Goal: Task Accomplishment & Management: Use online tool/utility

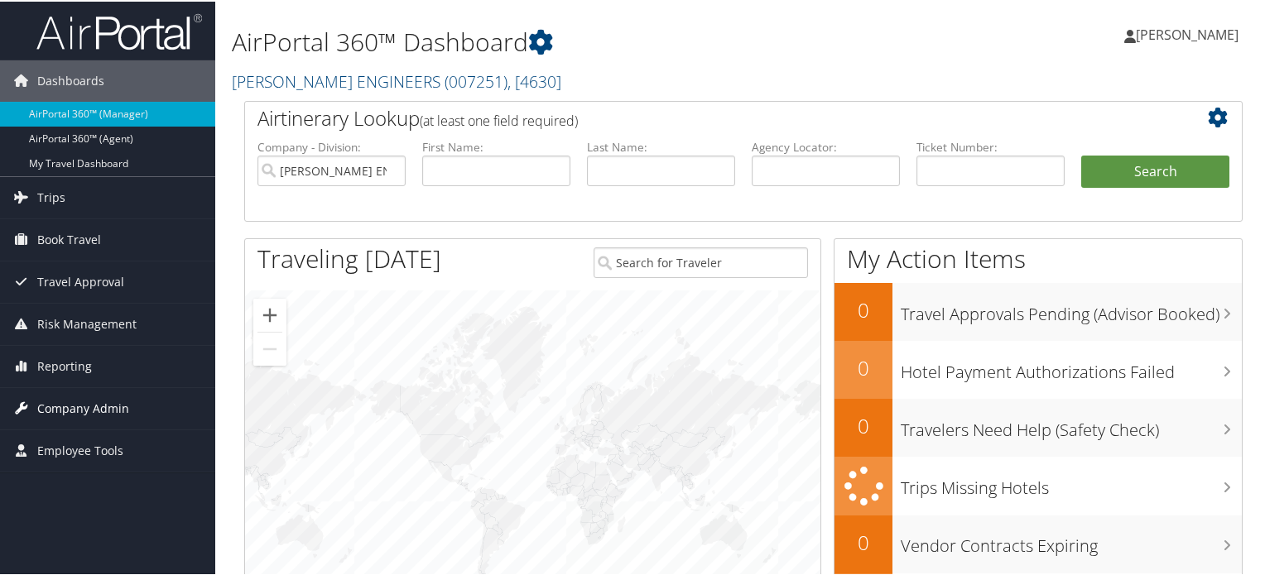
click at [93, 403] on span "Company Admin" at bounding box center [83, 407] width 92 height 41
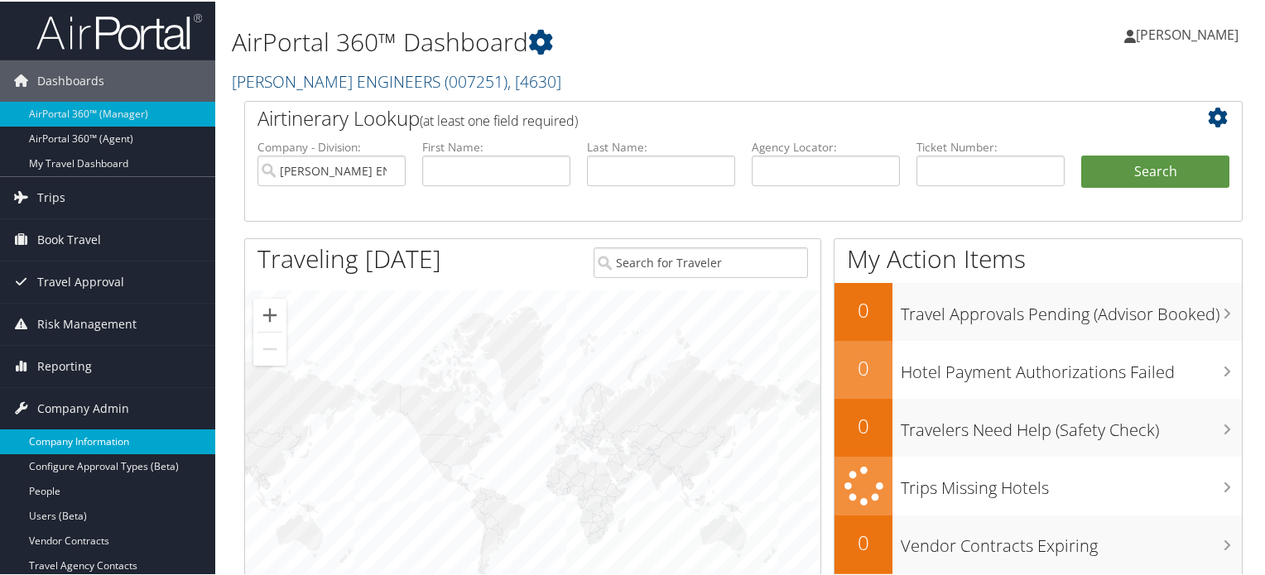
click at [97, 441] on link "Company Information" at bounding box center [107, 440] width 215 height 25
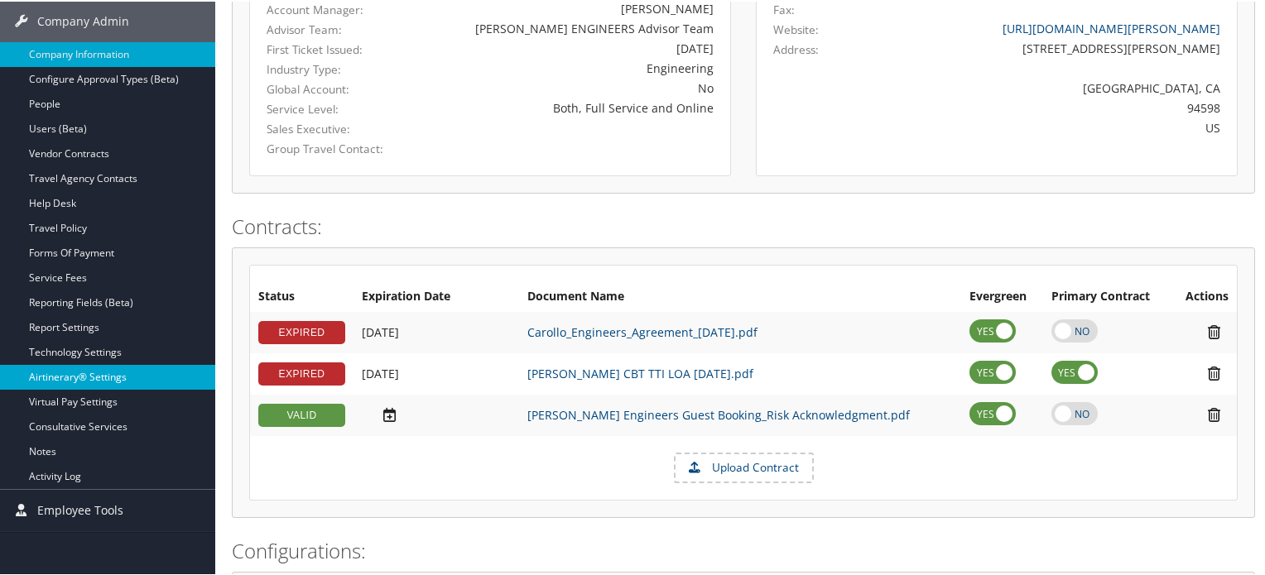
scroll to position [341, 0]
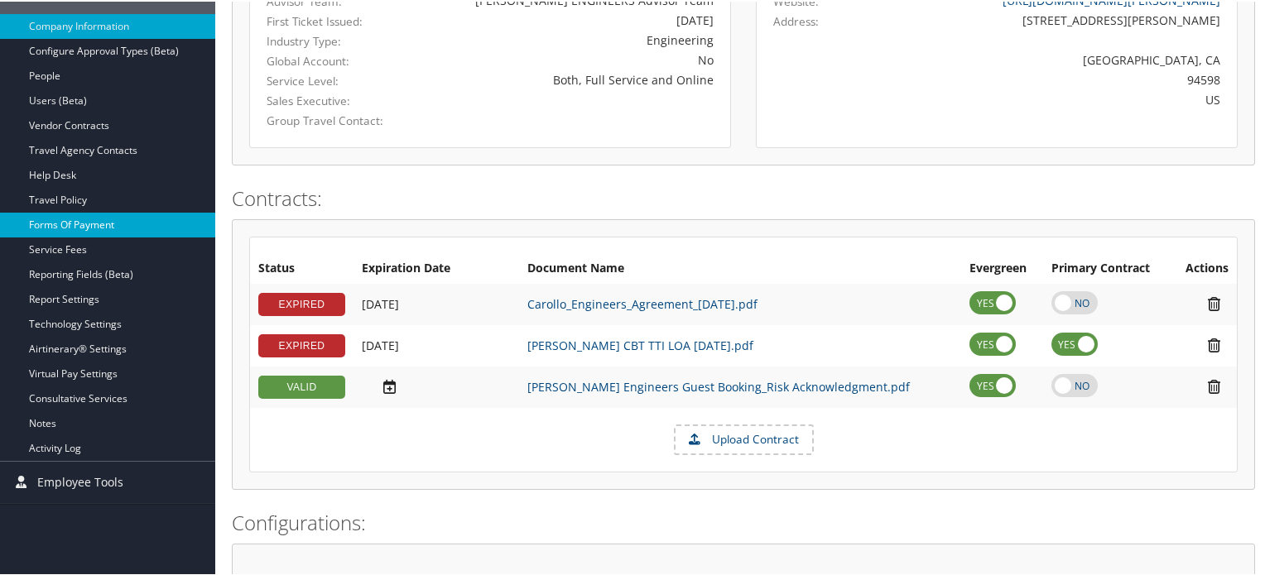
click at [93, 224] on link "Forms Of Payment" at bounding box center [107, 223] width 215 height 25
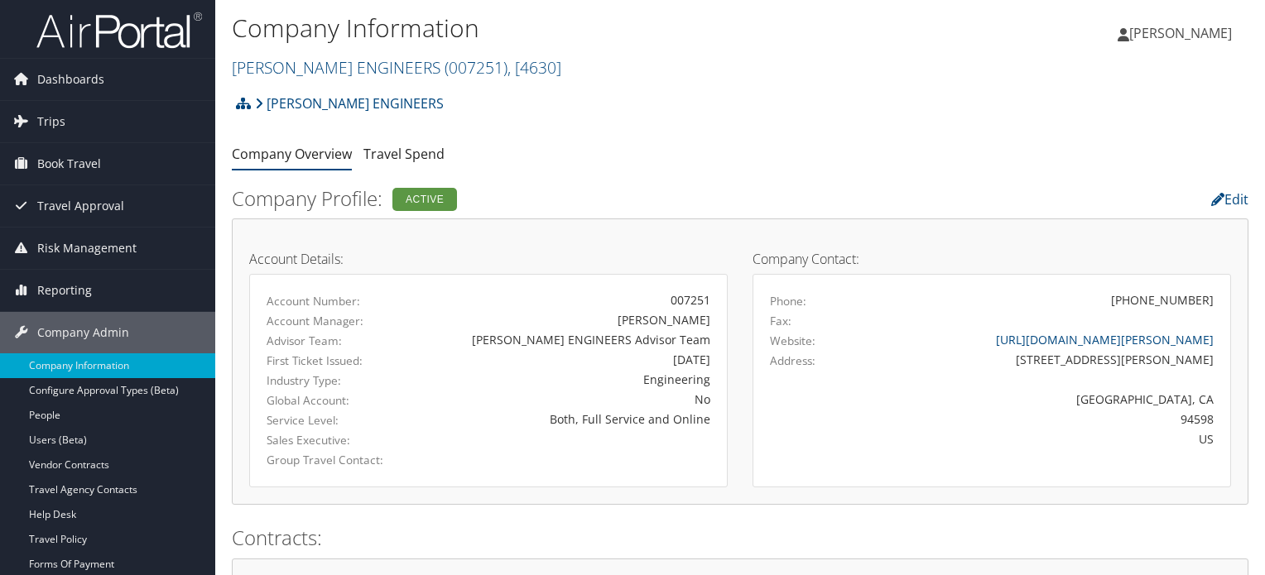
scroll to position [341, 0]
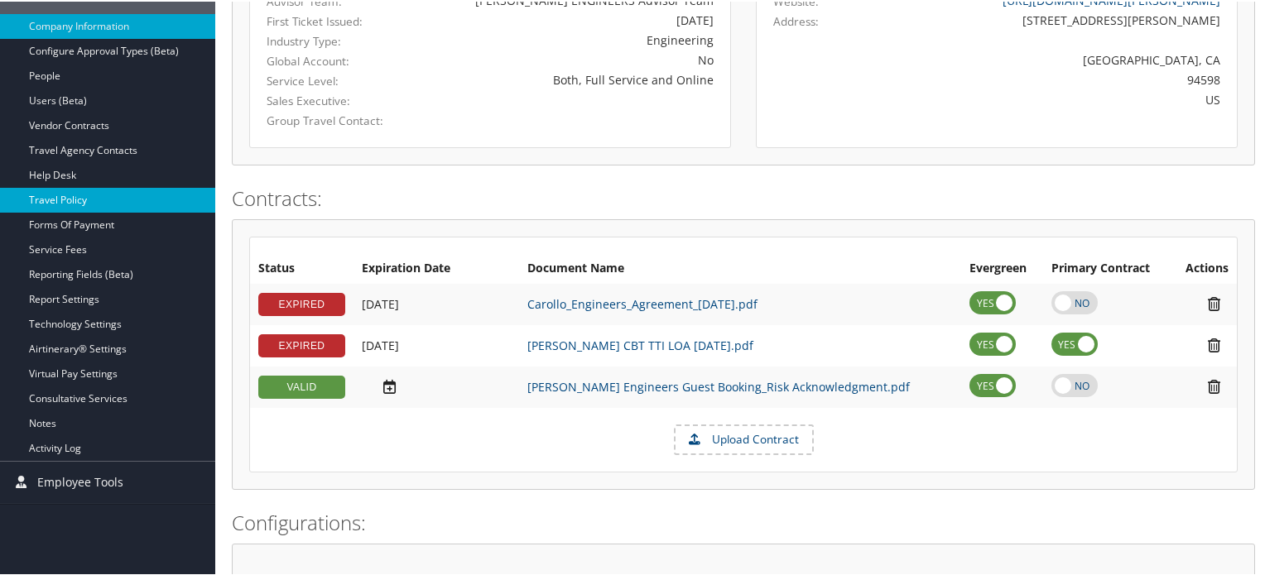
click at [81, 198] on link "Travel Policy" at bounding box center [107, 198] width 215 height 25
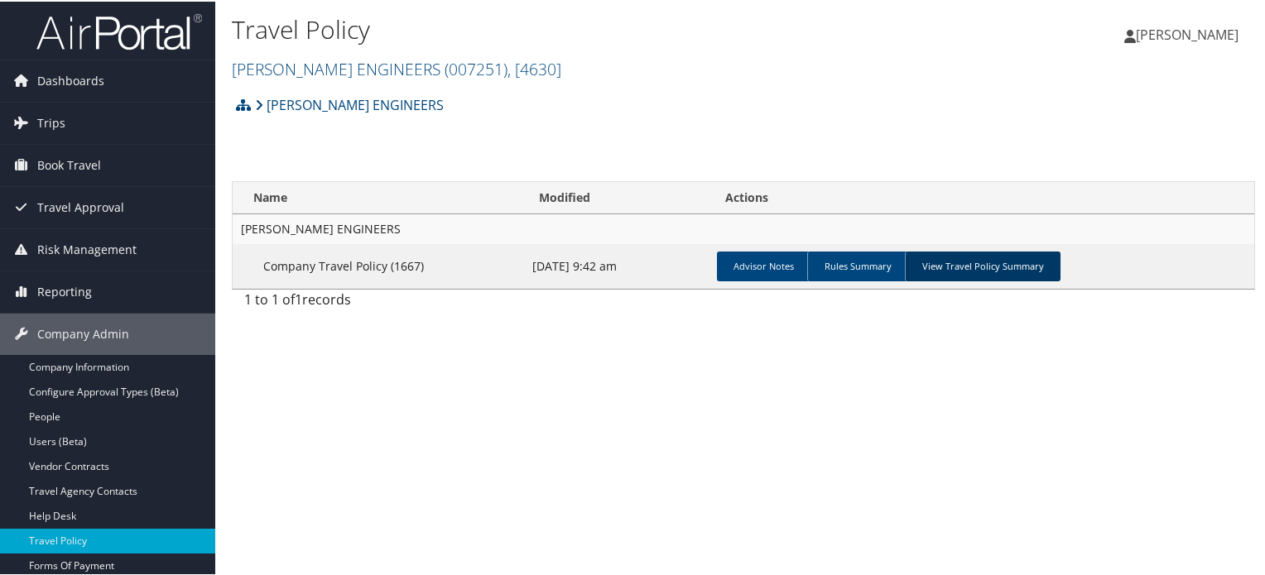
click at [991, 271] on link "View Travel Policy Summary" at bounding box center [983, 265] width 156 height 30
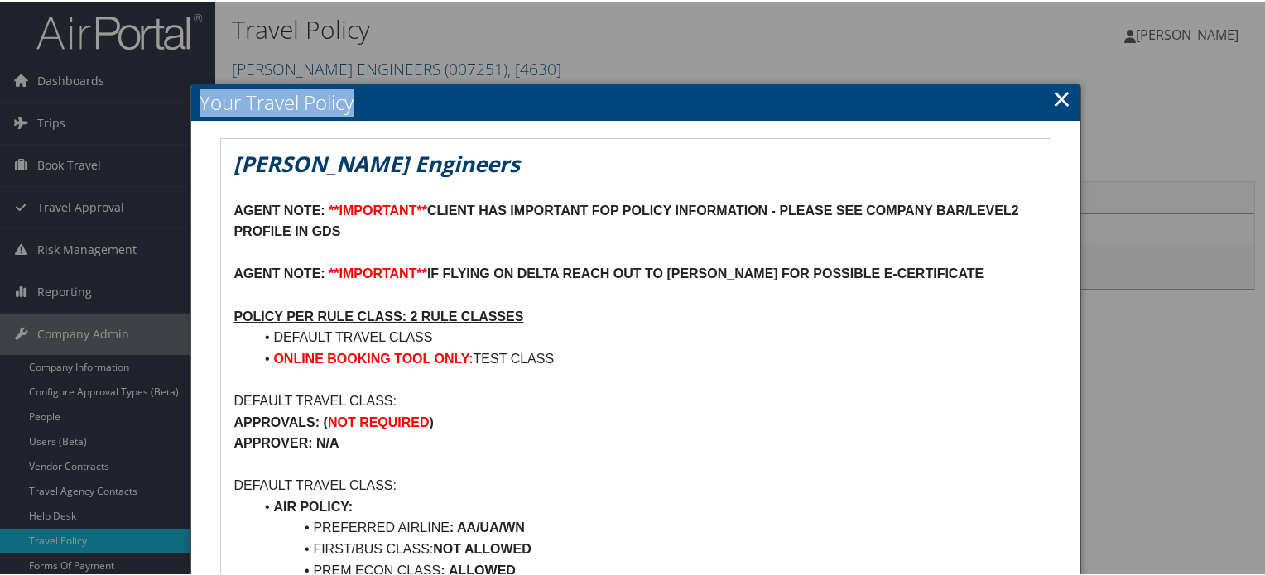
drag, startPoint x: 845, startPoint y: 104, endPoint x: 817, endPoint y: 10, distance: 97.5
click at [817, 10] on body "Menu Dashboards ► AirPortal 360™ (Manager) AirPortal 360™ (Agent) My Travel Das…" at bounding box center [636, 287] width 1272 height 575
click at [618, 414] on p "APPROVALS: ( NOT REQUIRED )" at bounding box center [636, 422] width 804 height 22
click at [151, 34] on div at bounding box center [636, 287] width 1272 height 575
click at [1062, 96] on link "×" at bounding box center [1061, 96] width 19 height 33
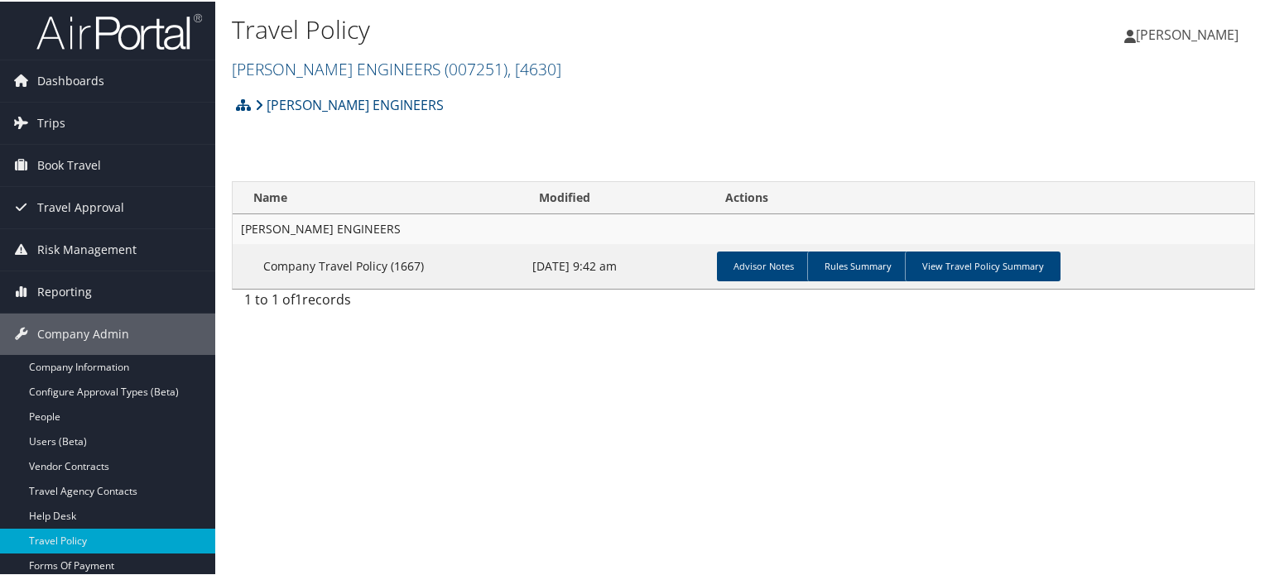
click at [166, 29] on img at bounding box center [119, 30] width 166 height 39
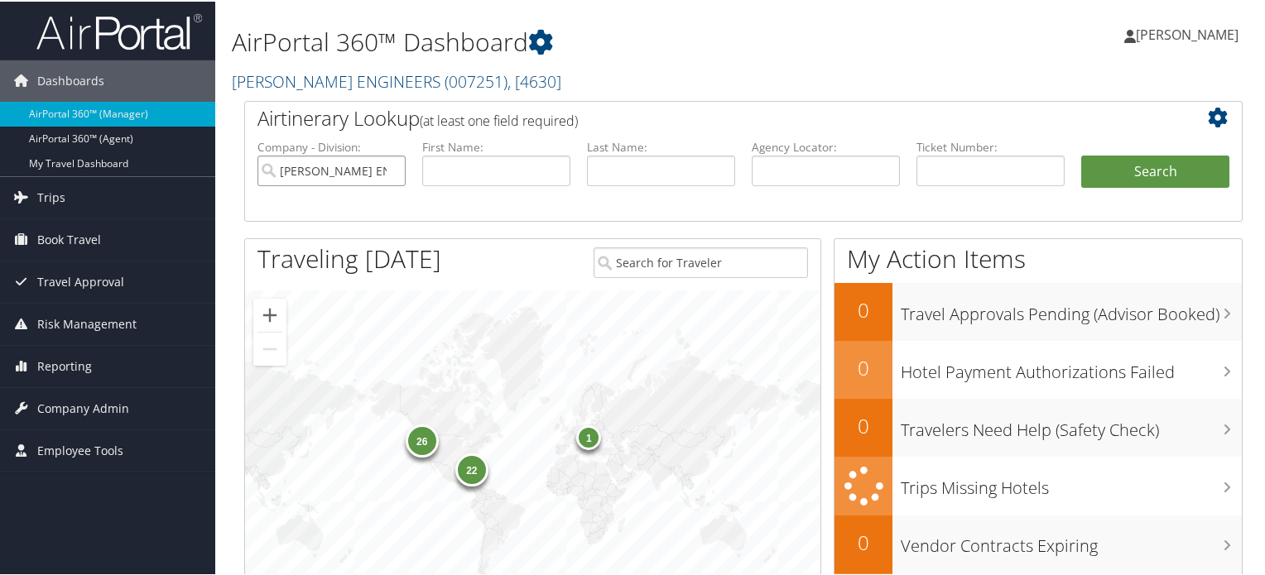
click at [394, 170] on input "[PERSON_NAME] ENGINEERS" at bounding box center [332, 169] width 148 height 31
click at [835, 171] on input "text" at bounding box center [826, 169] width 148 height 31
click at [937, 171] on input "text" at bounding box center [991, 169] width 148 height 31
paste input "526 7395 191428"
click at [946, 168] on input "526 7395 191428" at bounding box center [991, 169] width 148 height 31
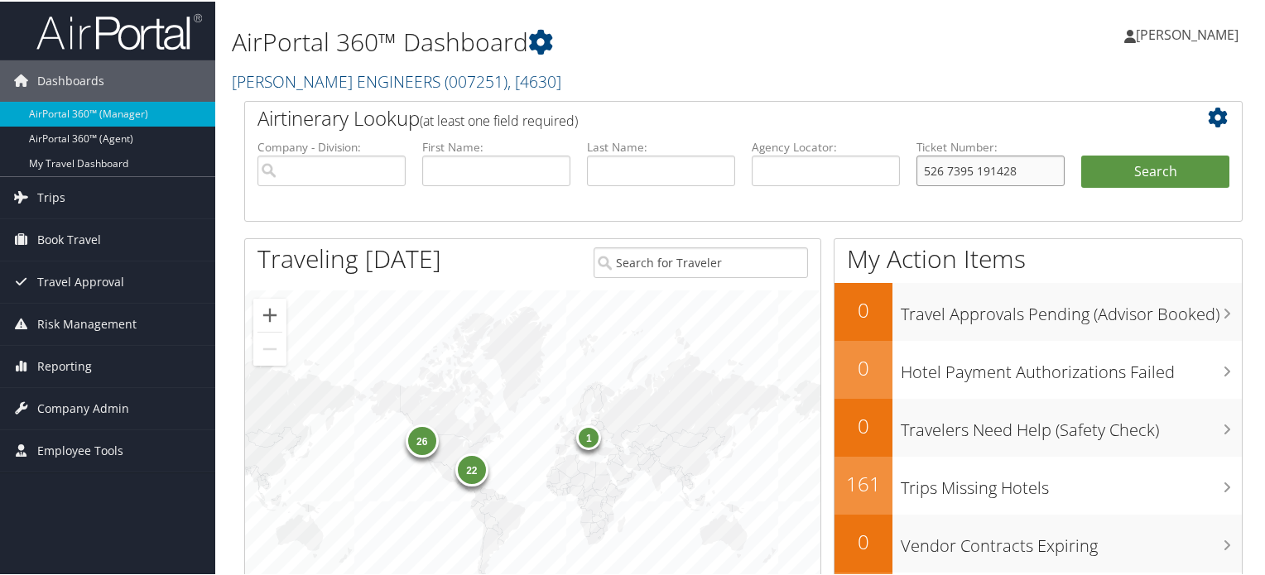
click at [941, 168] on input "526 7395 191428" at bounding box center [991, 169] width 148 height 31
type input "5267395191428"
click at [1162, 167] on button "Search" at bounding box center [1155, 170] width 148 height 33
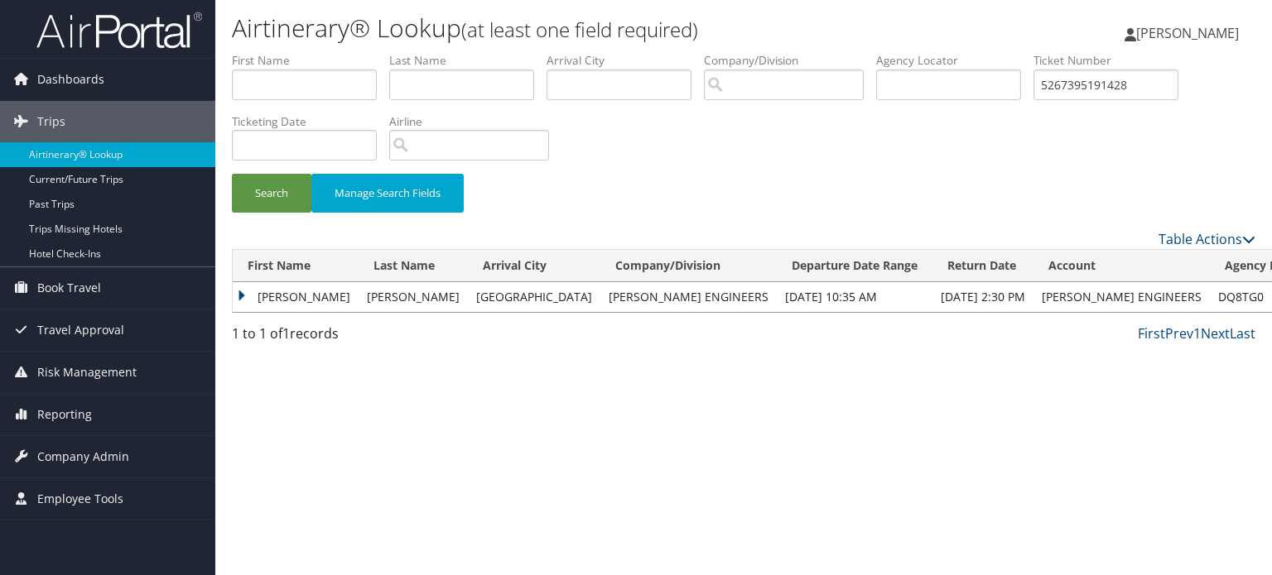
click at [241, 294] on td "CHRISTOPHER A" at bounding box center [296, 297] width 126 height 30
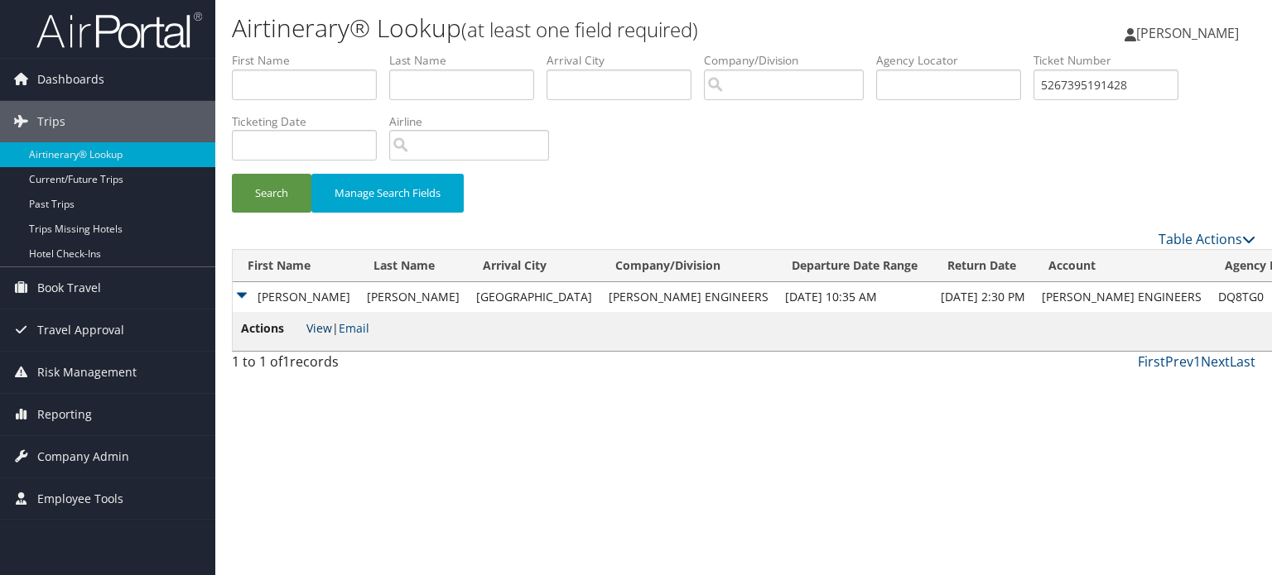
click at [314, 331] on link "View" at bounding box center [319, 328] width 26 height 16
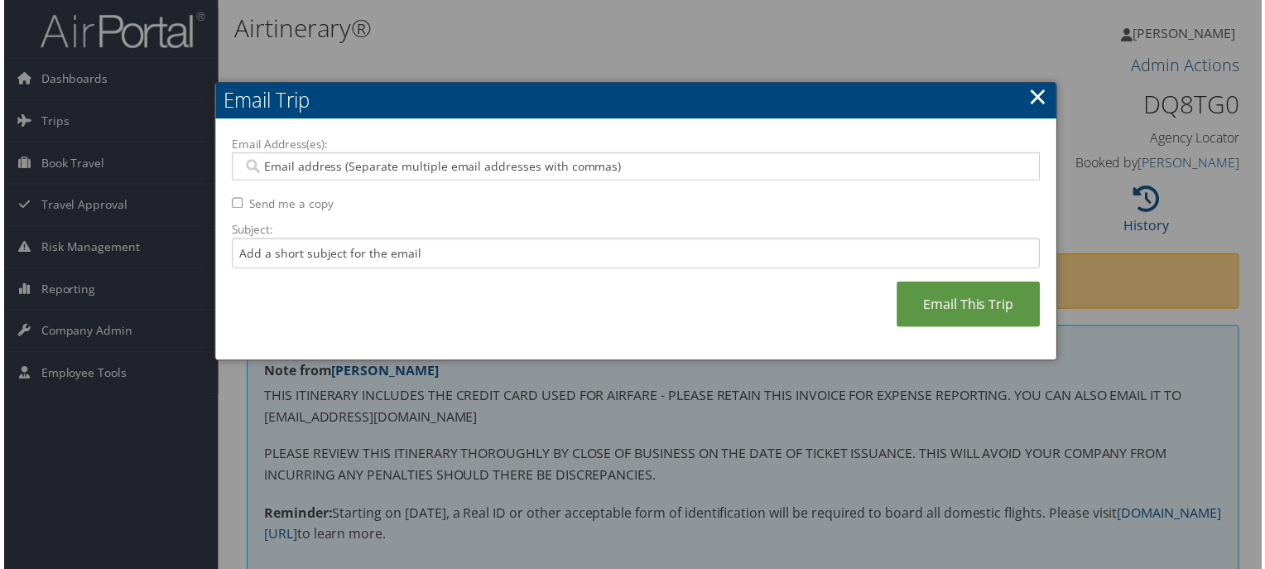
click at [1033, 99] on link "×" at bounding box center [1040, 96] width 19 height 33
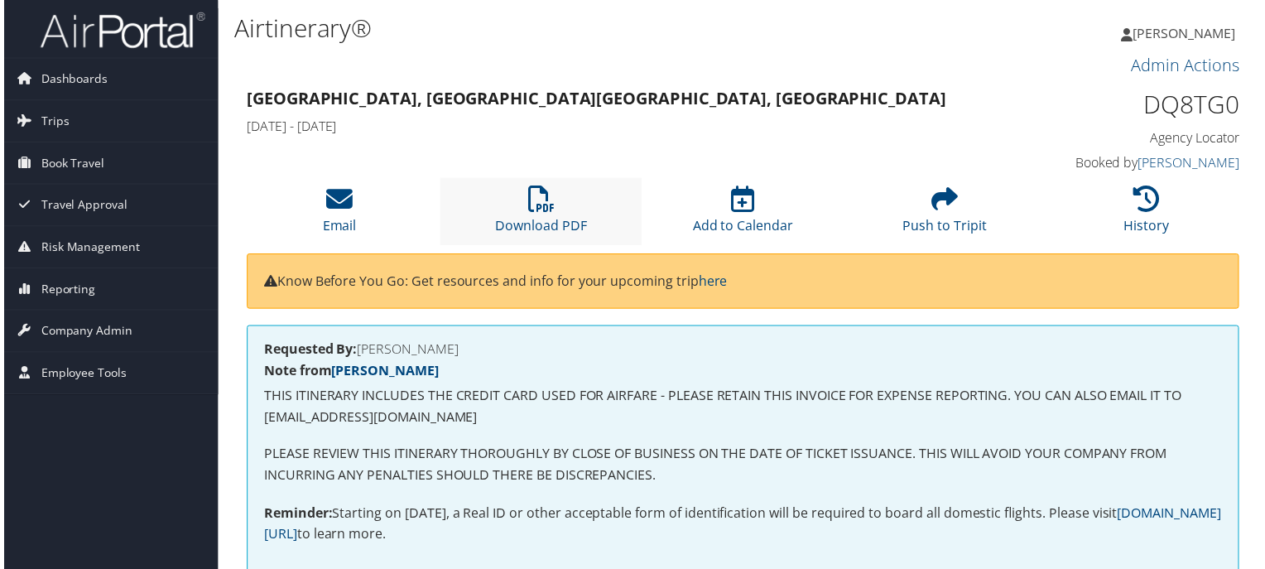
click at [554, 198] on li "Download PDF" at bounding box center [540, 212] width 203 height 67
